Goal: Find contact information: Find contact information

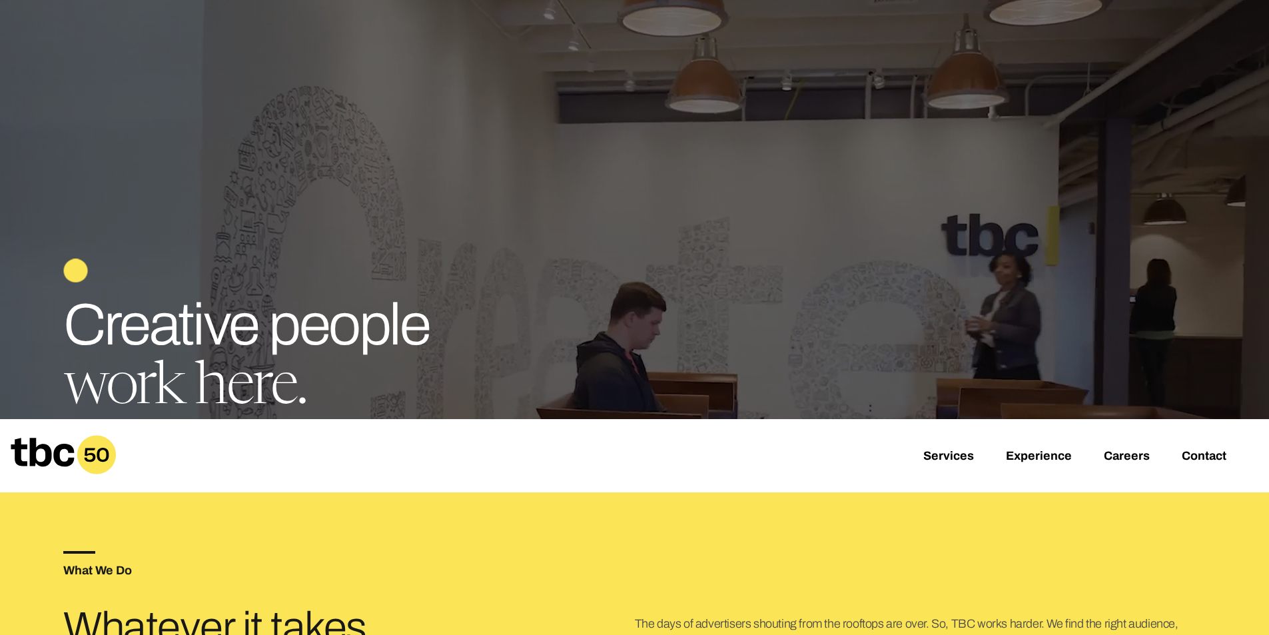
scroll to position [139, 0]
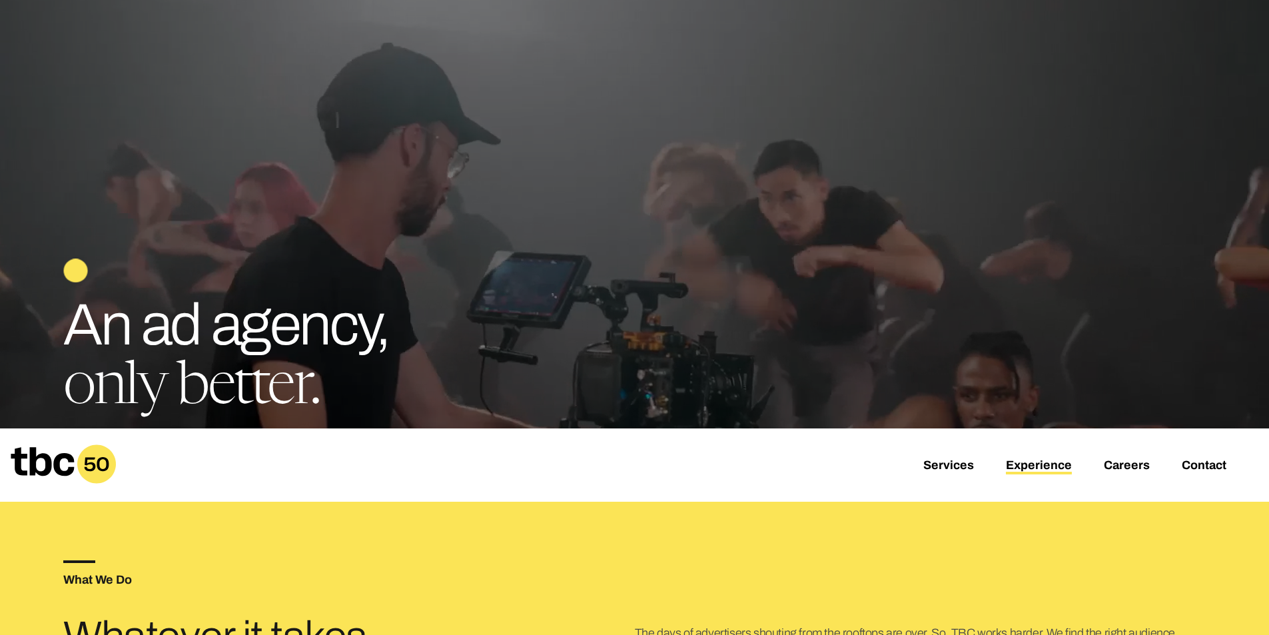
click at [1016, 468] on link "Experience" at bounding box center [1039, 466] width 66 height 16
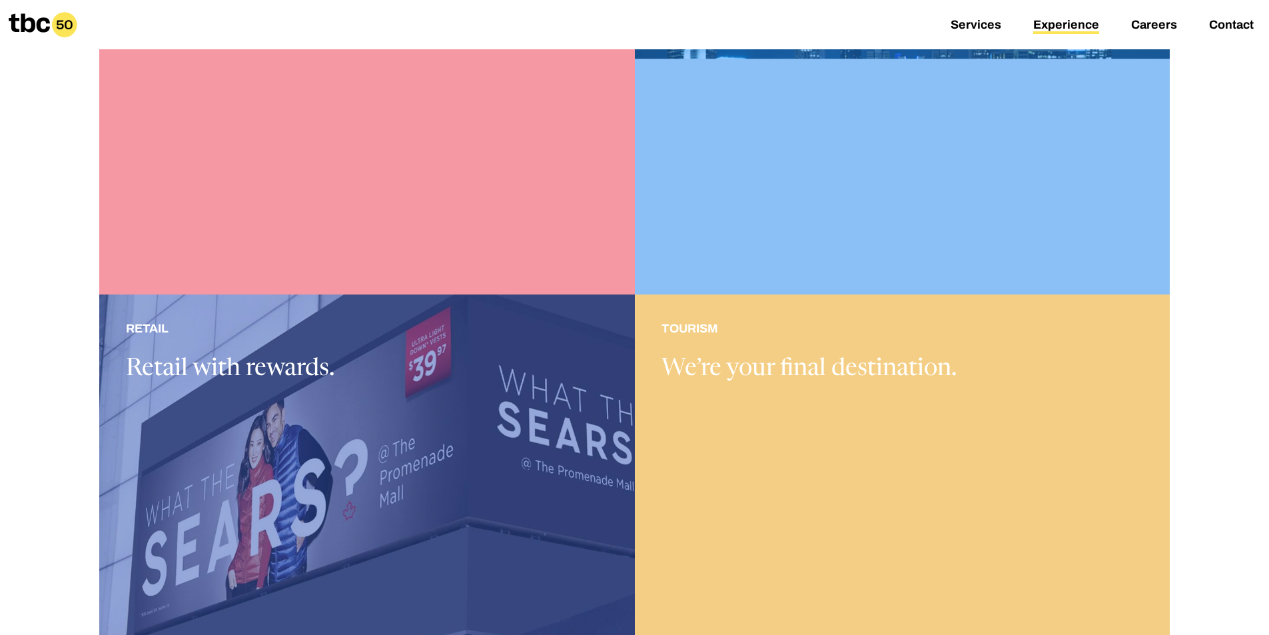
scroll to position [866, 0]
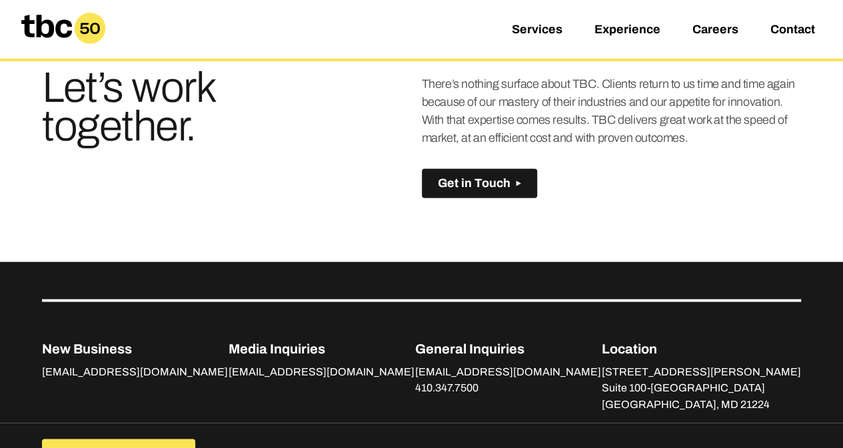
scroll to position [992, 0]
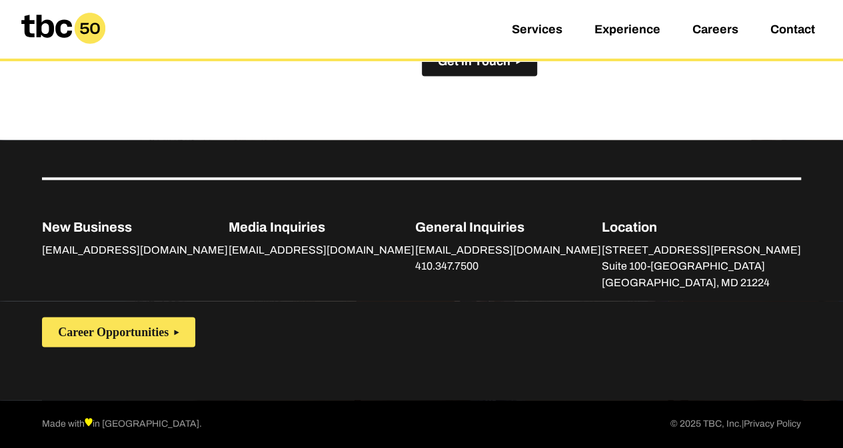
drag, startPoint x: 804, startPoint y: 266, endPoint x: 658, endPoint y: 251, distance: 146.1
click at [658, 251] on div "New Business business@tbc.us Media Inquiries comms@tbc.us General Inquiries hel…" at bounding box center [421, 220] width 843 height 161
click at [679, 247] on p "[STREET_ADDRESS][PERSON_NAME]" at bounding box center [701, 251] width 199 height 16
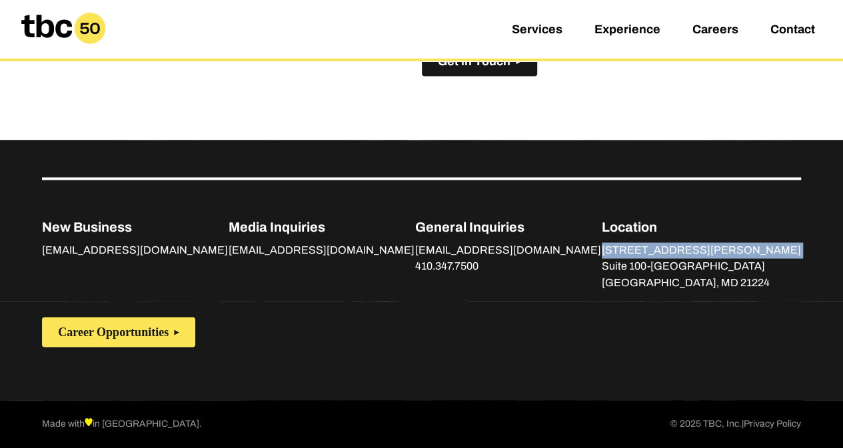
copy div "[STREET_ADDRESS][PERSON_NAME]"
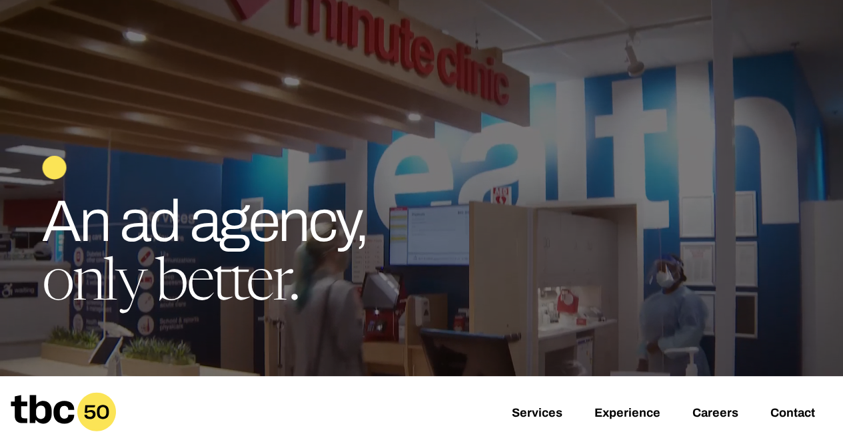
scroll to position [0, 0]
